Goal: Check status: Check status

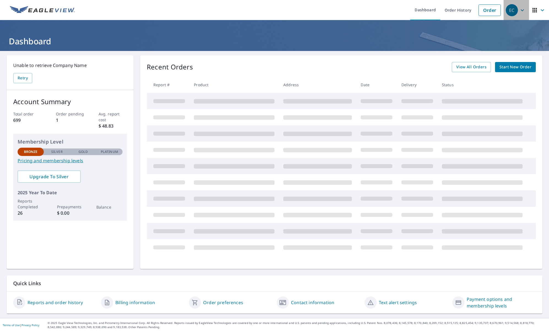
click at [520, 13] on icon "button" at bounding box center [522, 10] width 7 height 7
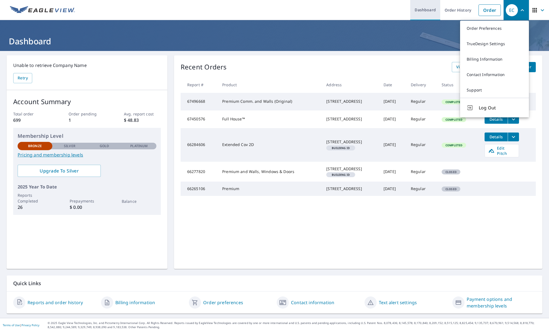
click at [426, 14] on link "Dashboard" at bounding box center [425, 10] width 30 height 20
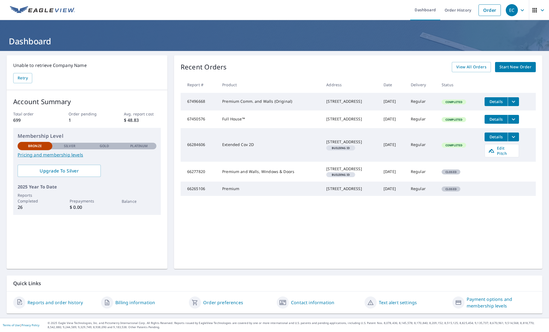
click at [67, 13] on img at bounding box center [42, 10] width 65 height 8
click at [456, 10] on link "Order History" at bounding box center [458, 10] width 36 height 20
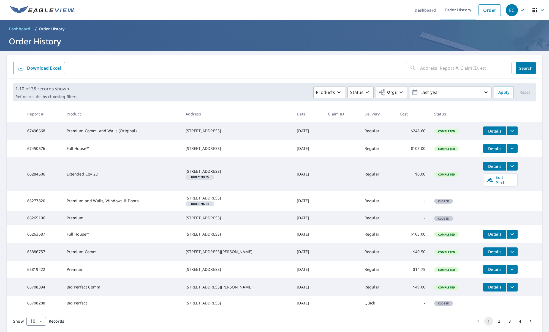
click at [468, 67] on input "text" at bounding box center [465, 67] width 91 height 15
paste input "[STREET_ADDRESS][PERSON_NAME][PERSON_NAME]"
type input "[STREET_ADDRESS][PERSON_NAME][PERSON_NAME]"
click at [522, 70] on button "Search" at bounding box center [526, 68] width 20 height 12
